Goal: Book appointment/travel/reservation

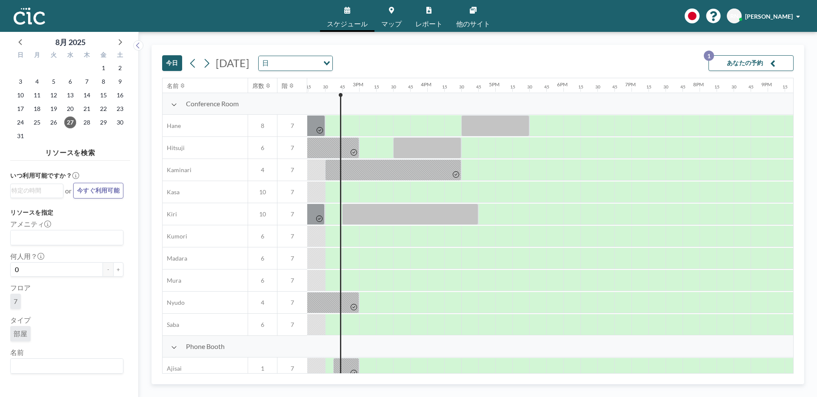
scroll to position [0, 970]
click at [86, 128] on span "28" at bounding box center [87, 123] width 12 height 12
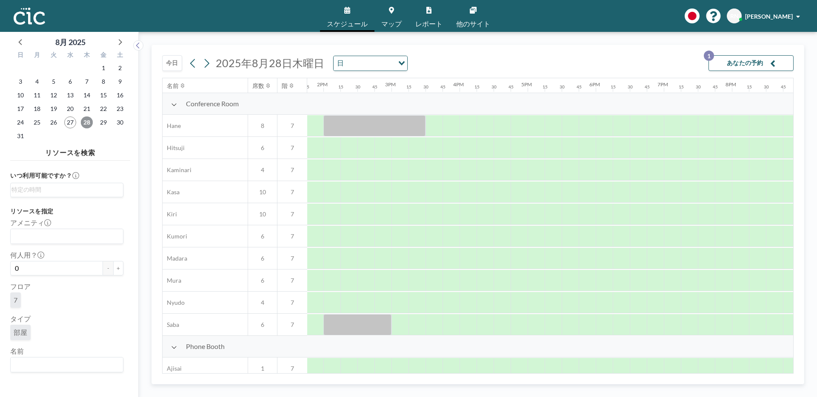
scroll to position [0, 939]
click at [450, 169] on div at bounding box center [448, 170] width 17 height 21
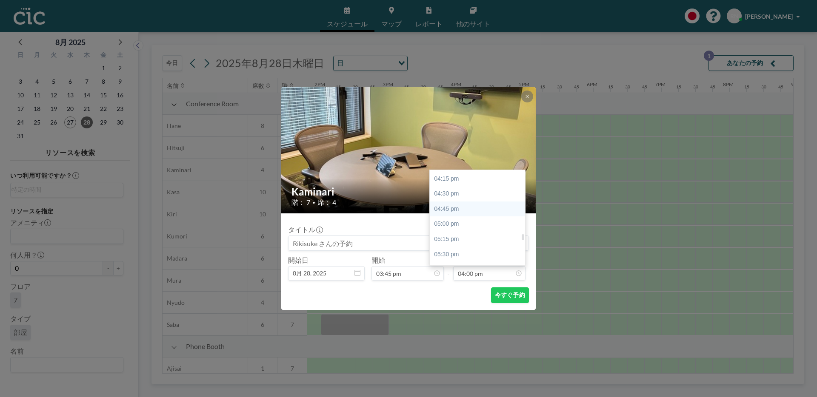
scroll to position [984, 0]
click at [468, 235] on div "05:15 pm" at bounding box center [480, 238] width 100 height 15
type input "05:15 pm"
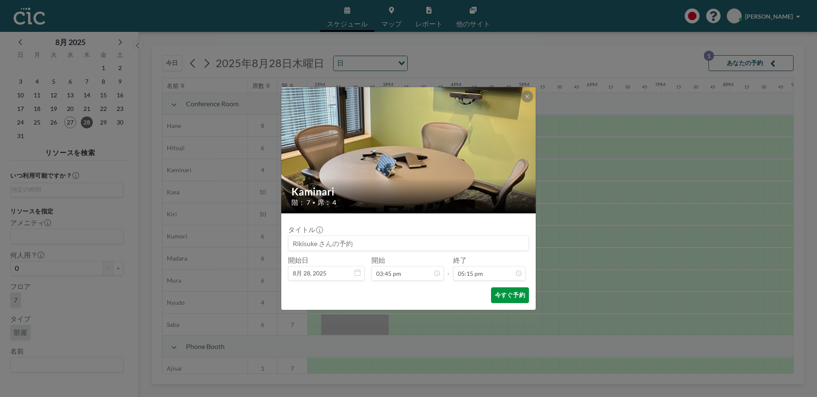
scroll to position [1045, 0]
click at [504, 294] on button "今すぐ予約" at bounding box center [510, 296] width 38 height 16
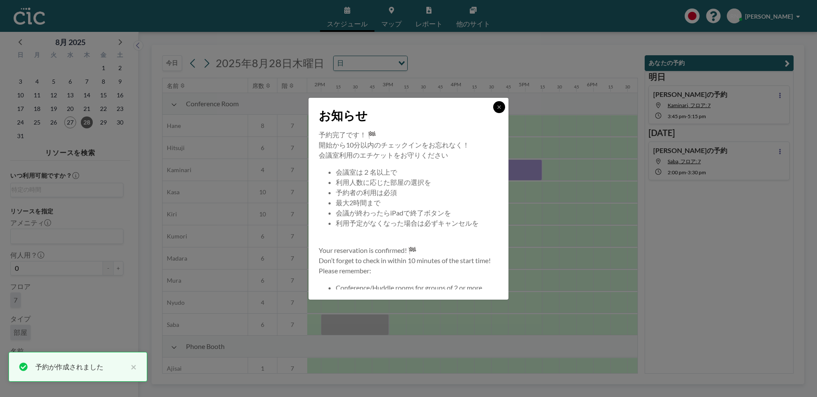
click at [497, 108] on icon at bounding box center [498, 107] width 5 height 5
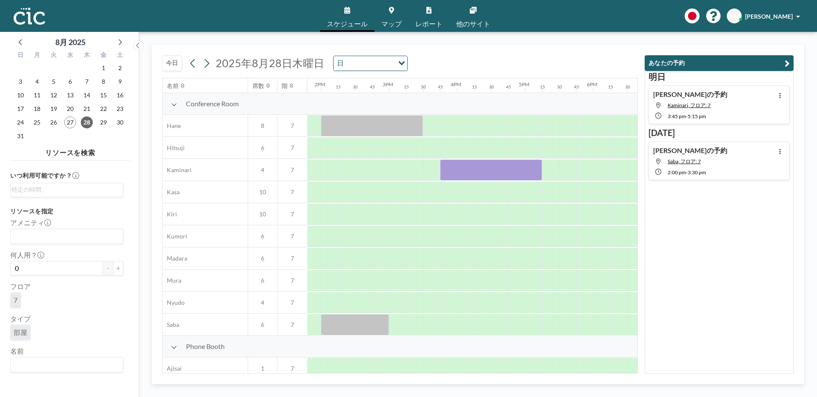
click at [396, 16] on link "マップ" at bounding box center [391, 16] width 34 height 32
